Goal: Unclear

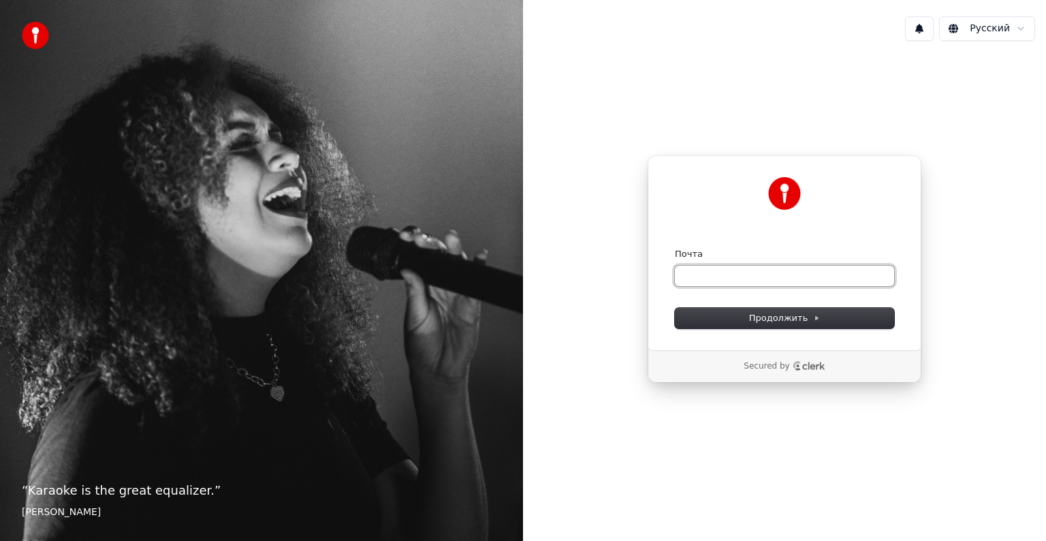
click at [695, 275] on input "Почта" at bounding box center [784, 276] width 219 height 20
drag, startPoint x: 87, startPoint y: 488, endPoint x: 166, endPoint y: 488, distance: 79.0
click at [166, 488] on p "“ Karaoke is the great equalizer. ”" at bounding box center [261, 490] width 479 height 19
click at [197, 492] on p "“ Karaoke is the great equalizer. ”" at bounding box center [261, 490] width 479 height 19
